Goal: Transaction & Acquisition: Purchase product/service

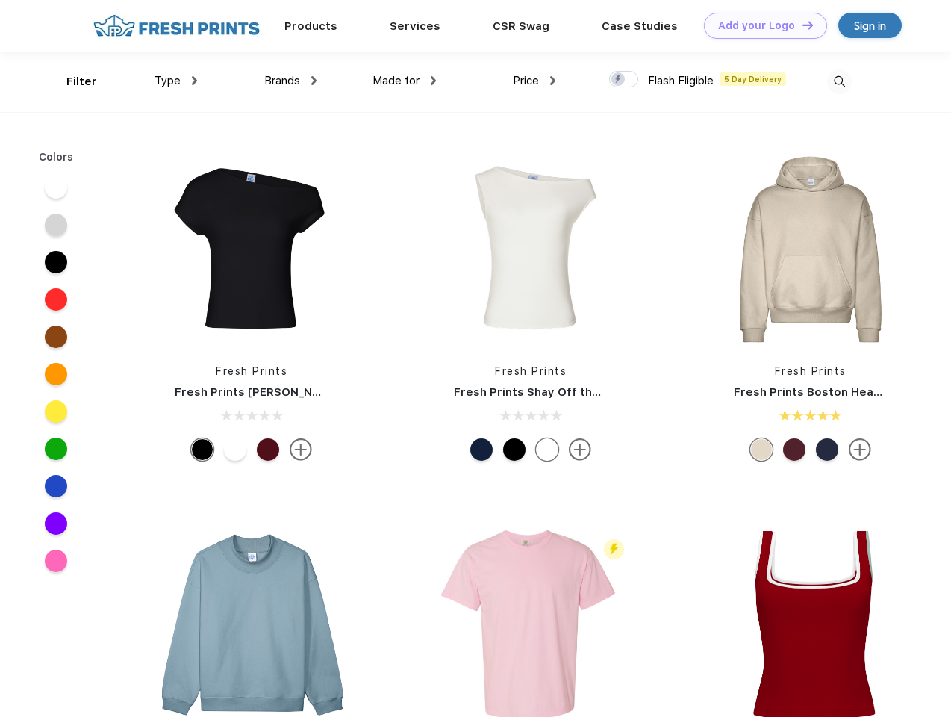
click at [760, 25] on link "Add your Logo Design Tool" at bounding box center [765, 26] width 123 height 26
click at [0, 0] on div "Design Tool" at bounding box center [0, 0] width 0 height 0
click at [801, 25] on link "Add your Logo Design Tool" at bounding box center [765, 26] width 123 height 26
click at [72, 81] on div "Filter" at bounding box center [81, 81] width 31 height 17
click at [176, 81] on span "Type" at bounding box center [168, 80] width 26 height 13
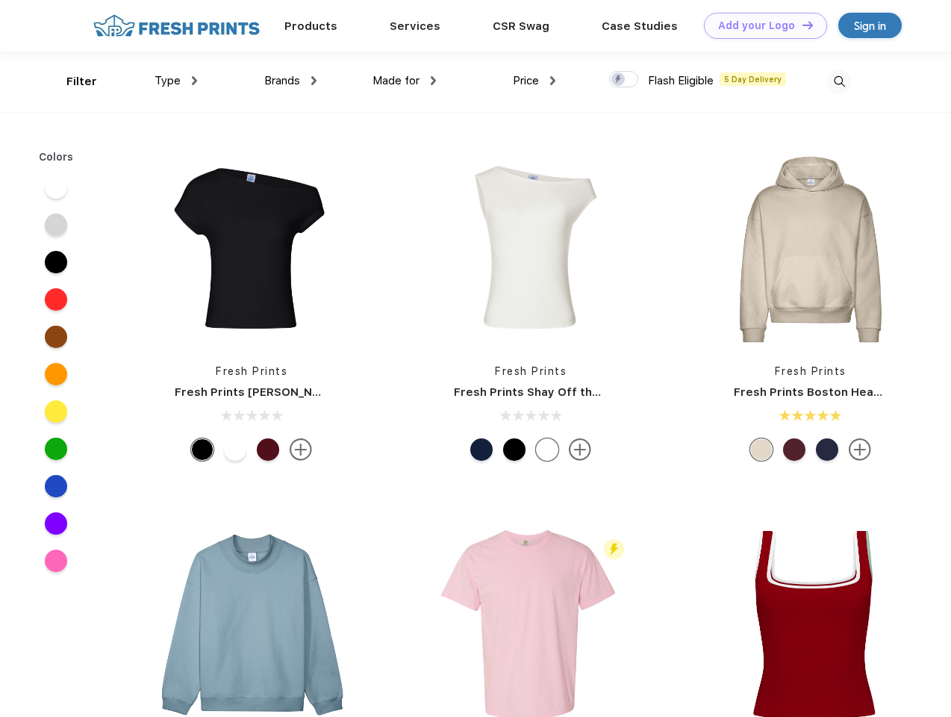
click at [290, 81] on span "Brands" at bounding box center [282, 80] width 36 height 13
click at [405, 81] on span "Made for" at bounding box center [395, 80] width 47 height 13
click at [534, 81] on span "Price" at bounding box center [526, 80] width 26 height 13
click at [624, 80] on div at bounding box center [623, 79] width 29 height 16
click at [619, 80] on input "checkbox" at bounding box center [614, 75] width 10 height 10
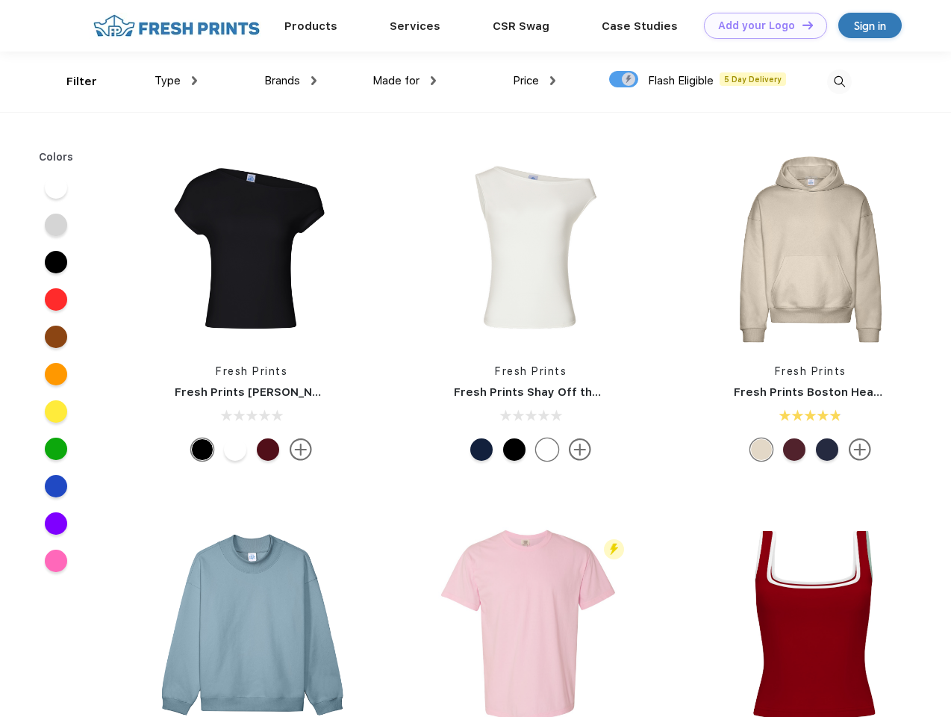
click at [839, 81] on img at bounding box center [839, 81] width 25 height 25
